Goal: Information Seeking & Learning: Learn about a topic

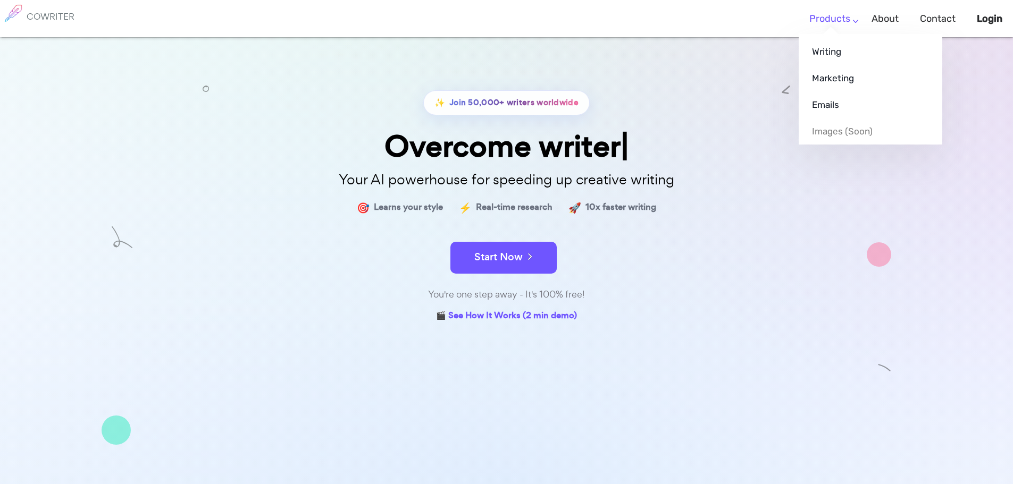
click at [846, 23] on link "Products" at bounding box center [829, 18] width 41 height 31
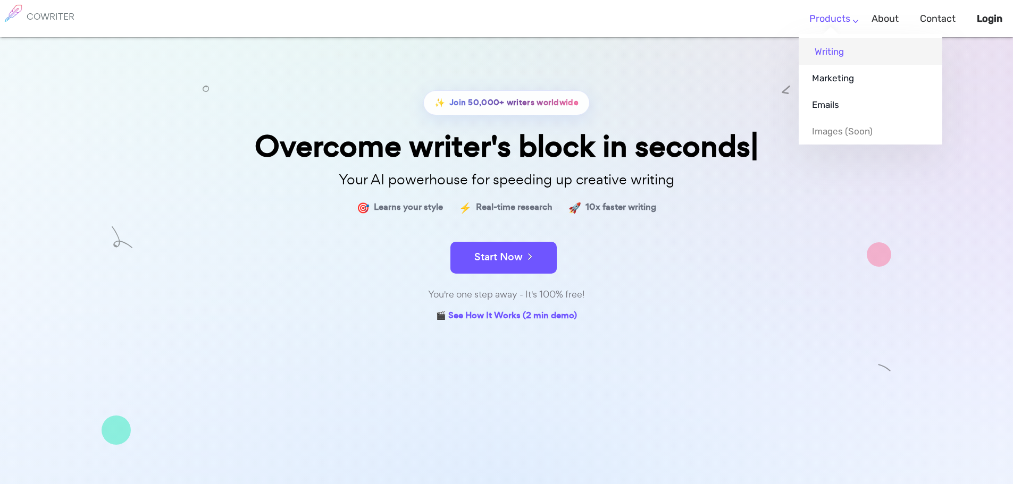
click at [822, 51] on link "Writing" at bounding box center [870, 51] width 144 height 27
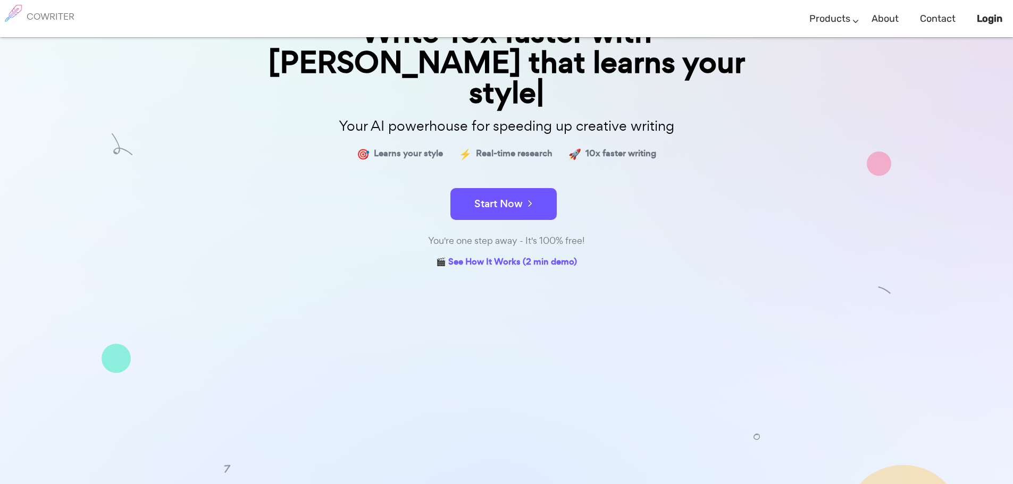
scroll to position [124, 0]
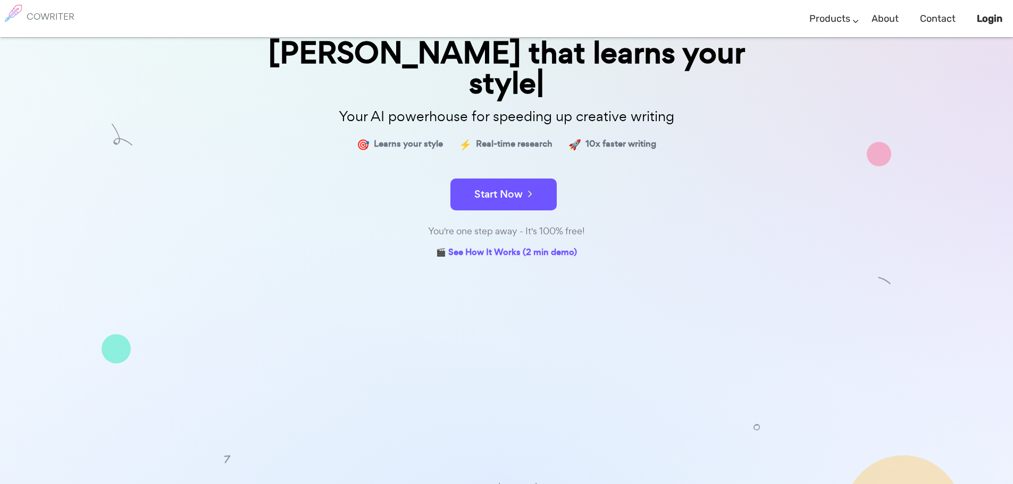
click at [519, 481] on link "Pricing" at bounding box center [516, 488] width 27 height 15
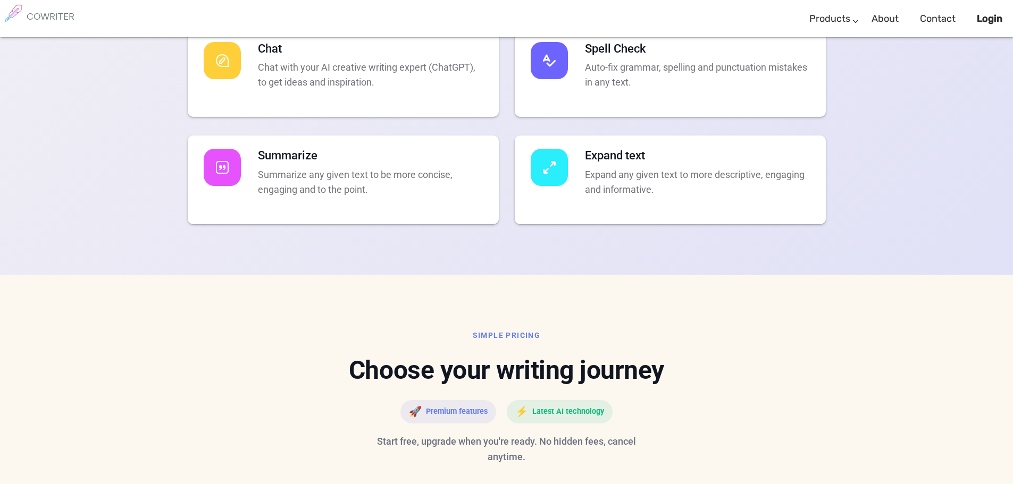
scroll to position [2236, 0]
